Goal: Task Accomplishment & Management: Manage account settings

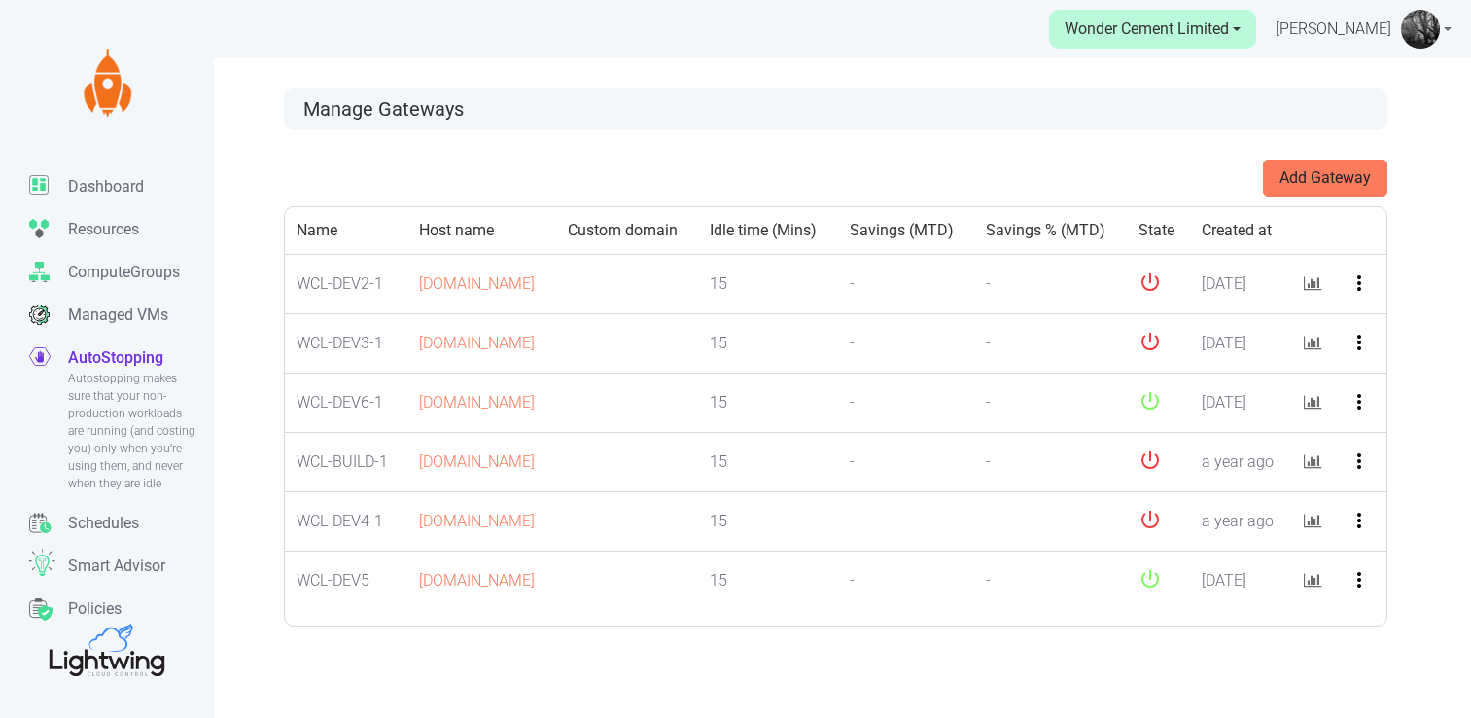
scroll to position [58, 0]
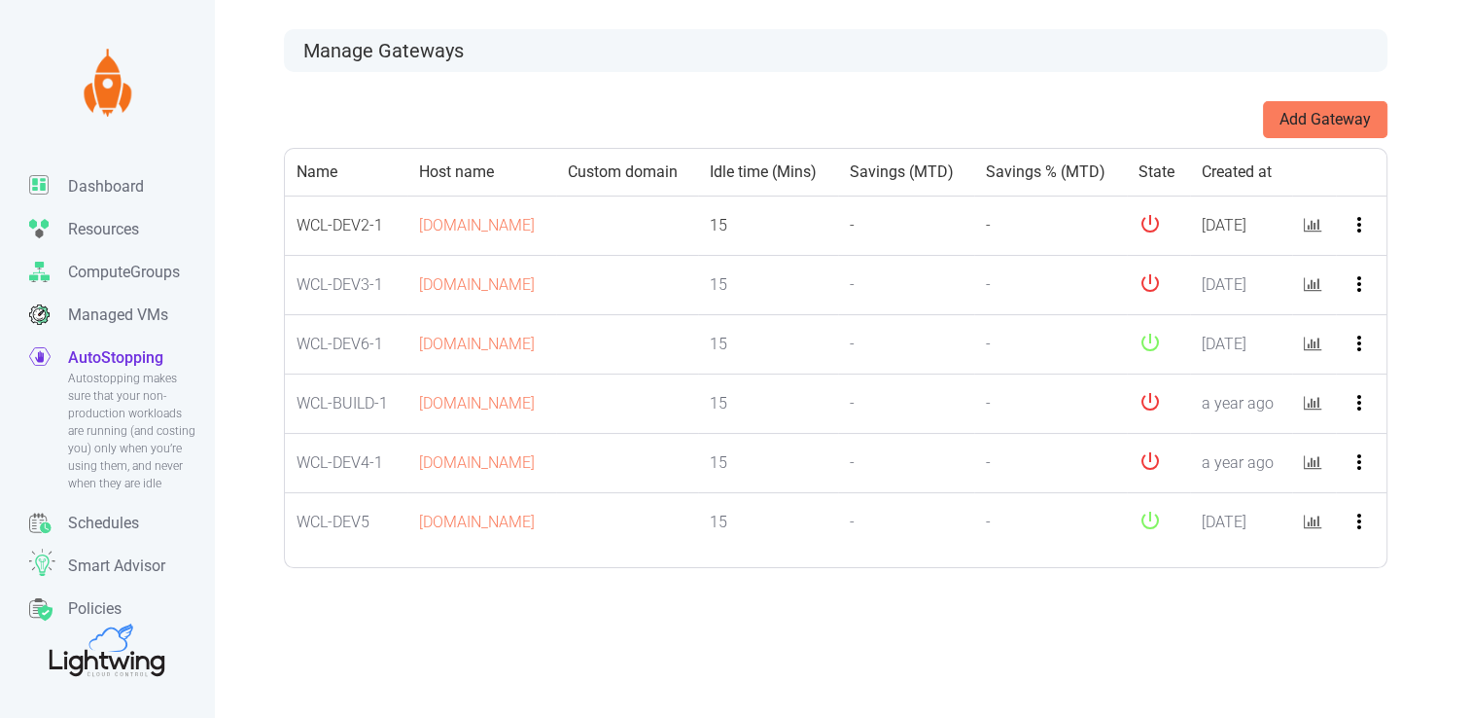
click at [1360, 236] on icon "more_vert" at bounding box center [1359, 224] width 23 height 23
click at [1351, 293] on button "Edit" at bounding box center [1389, 295] width 154 height 31
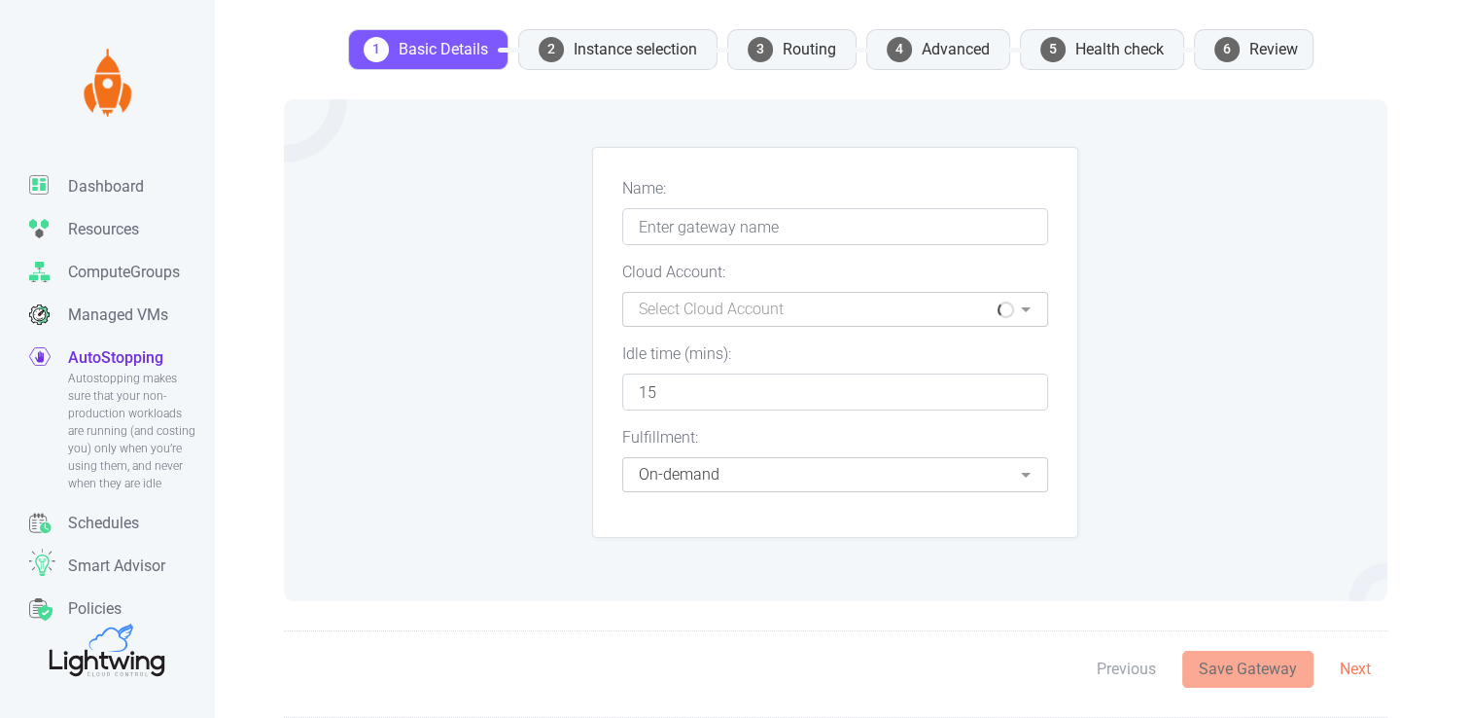
type input "WCL-DEV2-1"
click at [933, 41] on li "4 Advanced" at bounding box center [938, 49] width 144 height 41
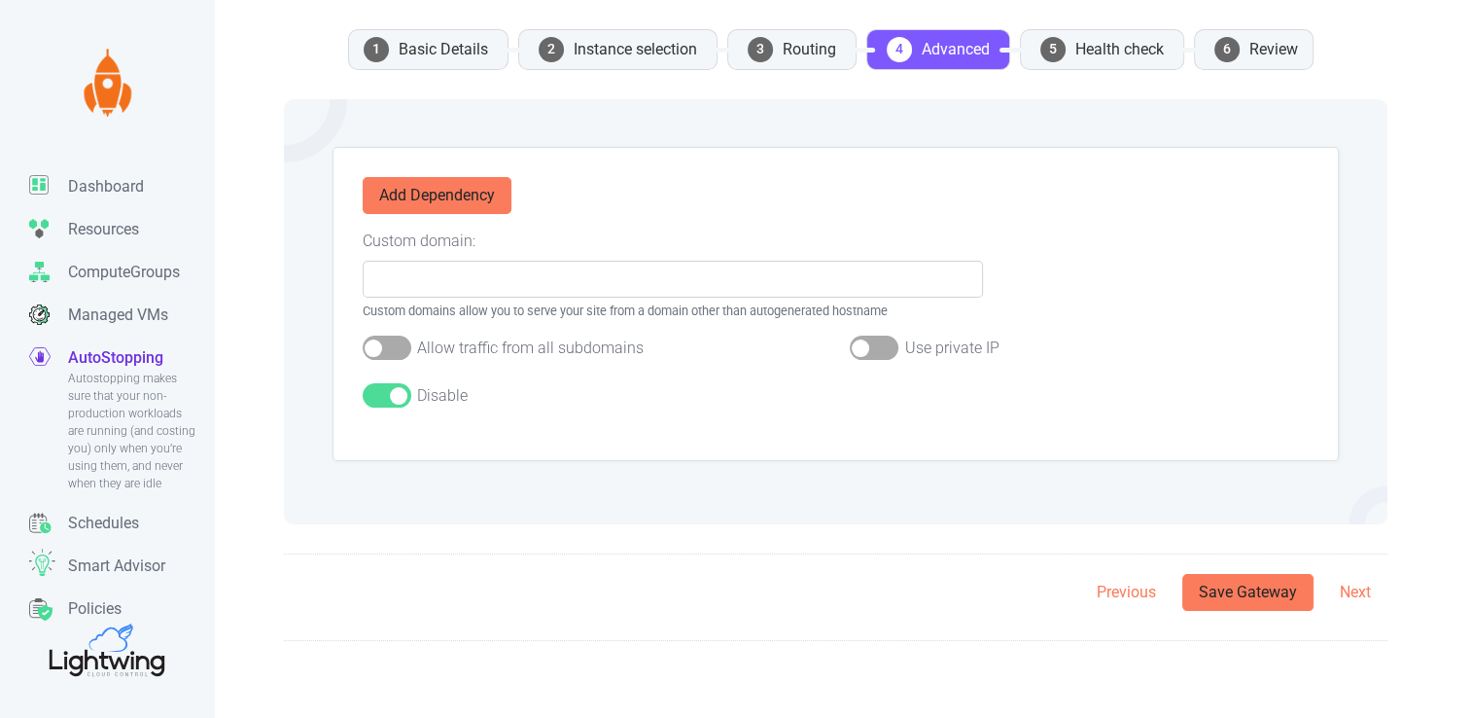
click at [387, 409] on div "Disable" at bounding box center [592, 399] width 459 height 32
click at [387, 393] on div at bounding box center [387, 395] width 49 height 24
click at [0, 0] on input "checkbox" at bounding box center [0, 0] width 0 height 0
click at [1269, 603] on button "Save Gateway" at bounding box center [1247, 592] width 131 height 37
